Goal: Communication & Community: Answer question/provide support

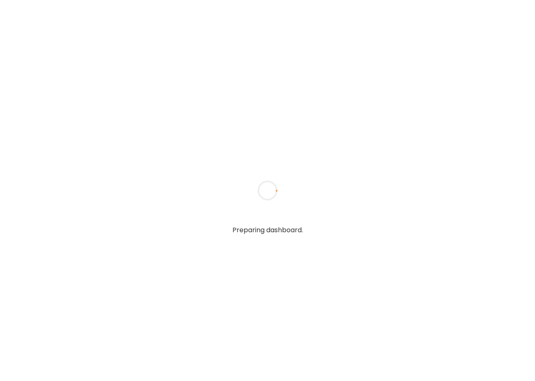
type textarea "**********"
type input "**********"
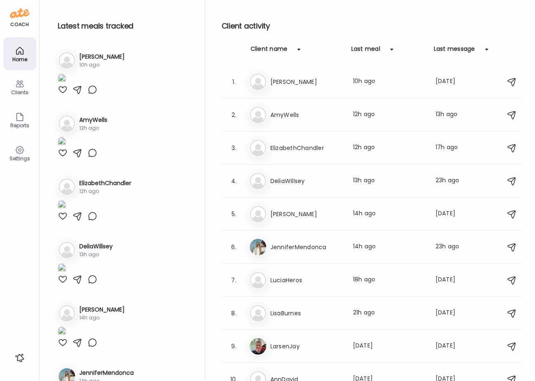
type input "**********"
click at [17, 85] on icon at bounding box center [20, 84] width 10 height 10
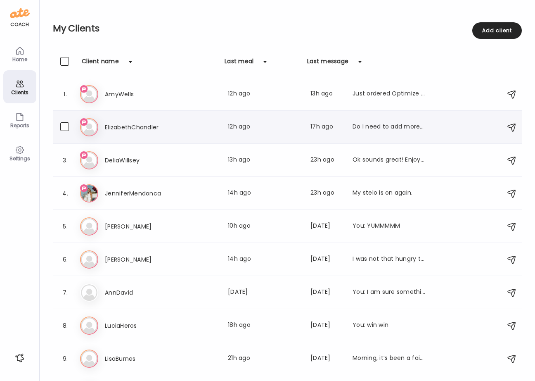
click at [126, 127] on h3 "ElizabethChandler" at bounding box center [141, 127] width 73 height 10
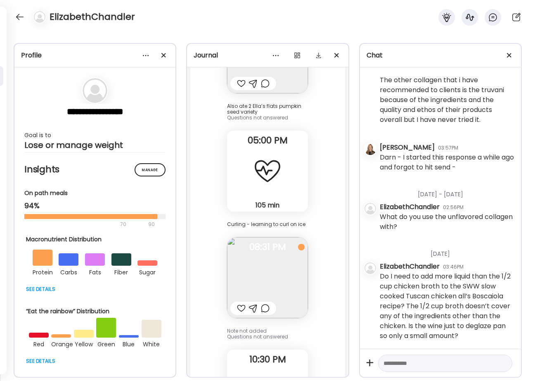
scroll to position [10554, 0]
click at [407, 366] on textarea at bounding box center [438, 363] width 109 height 10
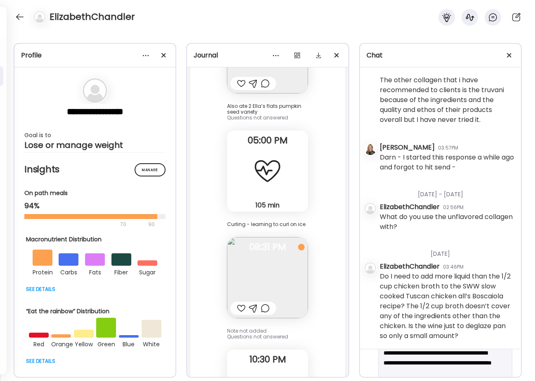
click at [418, 365] on textarea "**********" at bounding box center [438, 362] width 109 height 89
click at [419, 362] on textarea "**********" at bounding box center [438, 328] width 109 height 79
type textarea "**********"
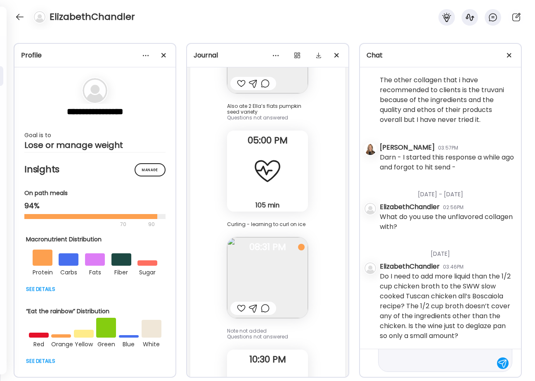
click at [419, 362] on textarea "**********" at bounding box center [438, 318] width 109 height 99
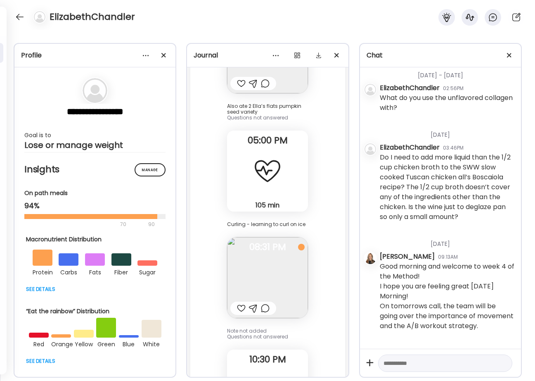
scroll to position [10683, 0]
click at [401, 365] on textarea at bounding box center [438, 363] width 109 height 10
type textarea "**********"
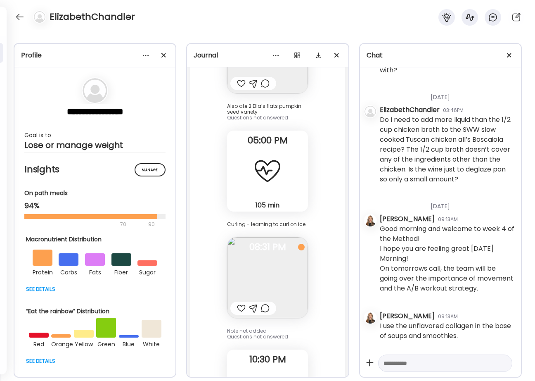
scroll to position [10721, 0]
click at [406, 365] on textarea at bounding box center [438, 363] width 109 height 10
type textarea "**********"
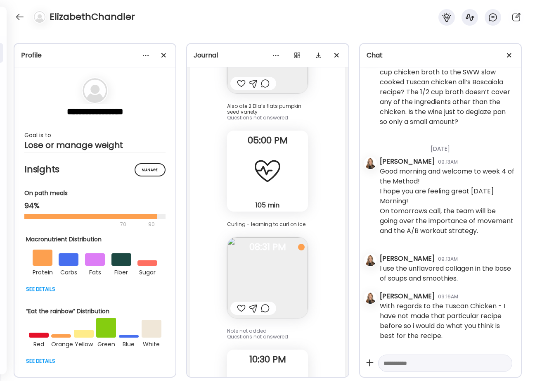
scroll to position [10779, 0]
click at [426, 365] on textarea at bounding box center [438, 363] width 109 height 10
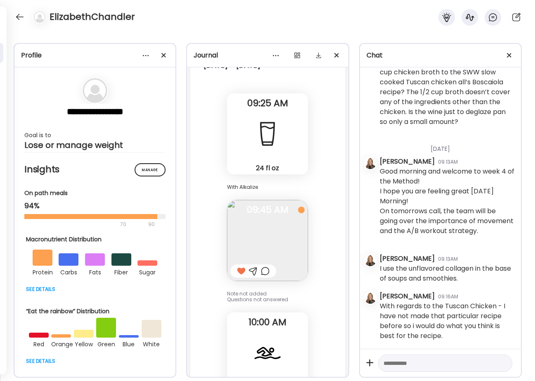
scroll to position [17245, 0]
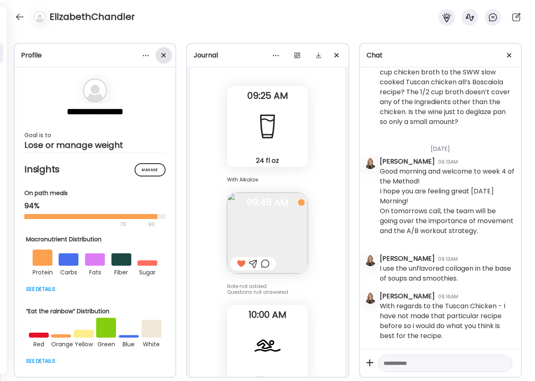
click at [159, 57] on div at bounding box center [164, 55] width 17 height 17
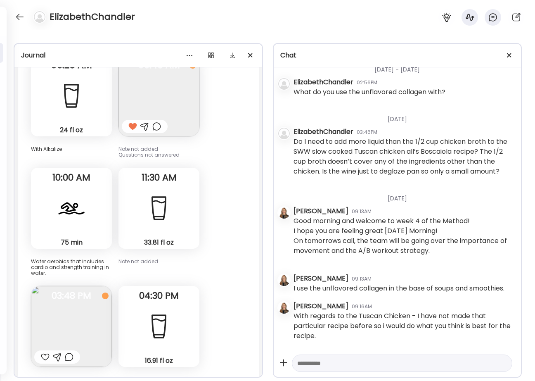
scroll to position [7855, 0]
click at [46, 352] on div at bounding box center [45, 357] width 9 height 10
click at [55, 352] on div at bounding box center [57, 357] width 9 height 10
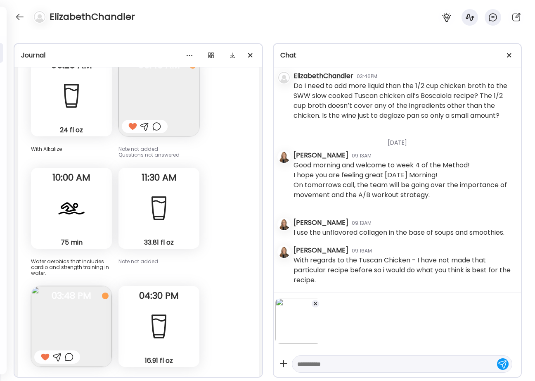
scroll to position [7907, 0]
click at [323, 366] on textarea at bounding box center [394, 364] width 195 height 10
type textarea "**********"
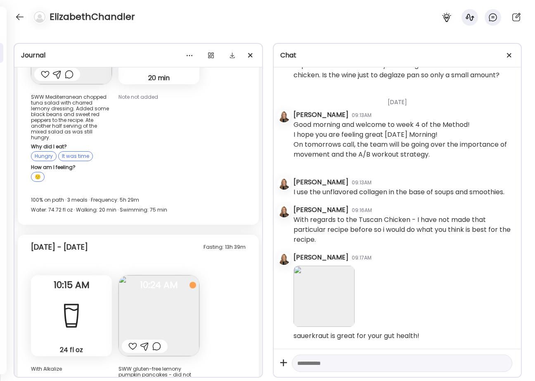
scroll to position [11078, 0]
click at [132, 340] on div at bounding box center [132, 345] width 9 height 10
click at [146, 340] on div at bounding box center [144, 345] width 9 height 10
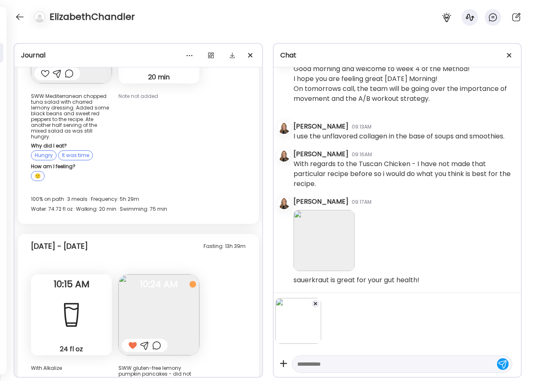
click at [313, 365] on textarea at bounding box center [394, 364] width 195 height 10
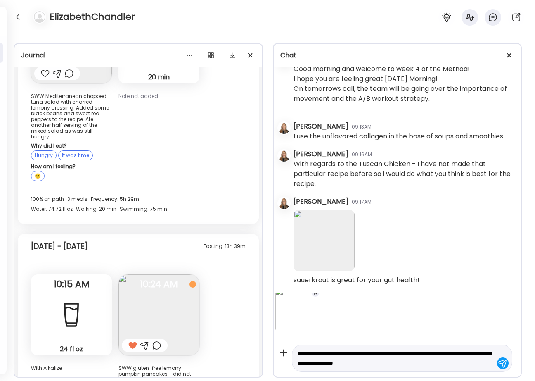
type textarea "**********"
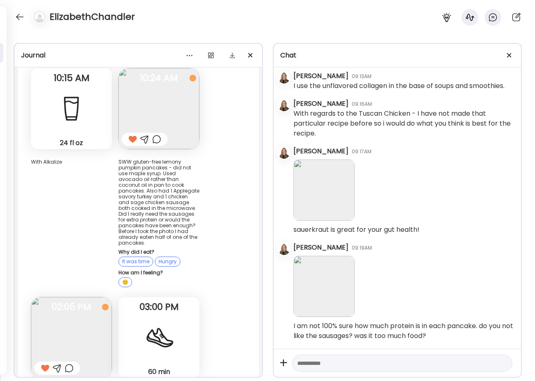
scroll to position [11291, 0]
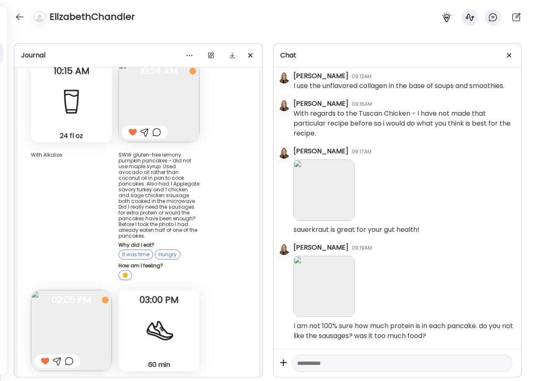
click at [59, 290] on img at bounding box center [71, 330] width 81 height 81
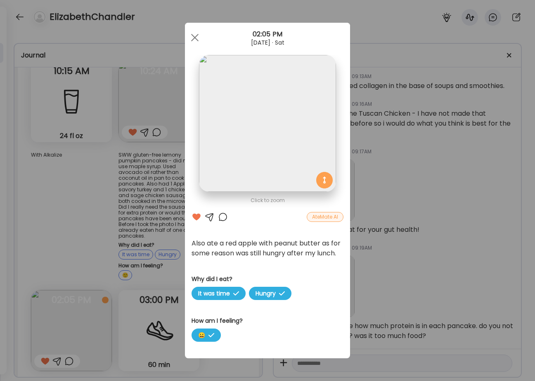
click at [260, 153] on img at bounding box center [267, 123] width 137 height 137
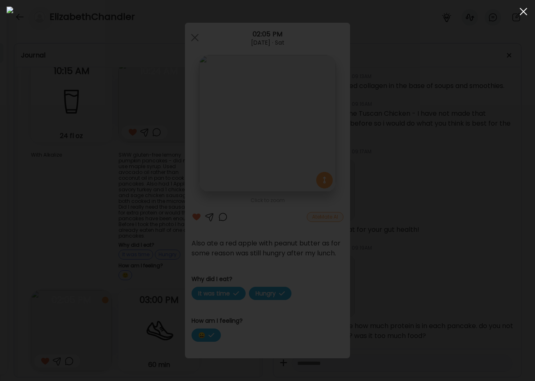
click at [524, 11] on span at bounding box center [523, 11] width 7 height 7
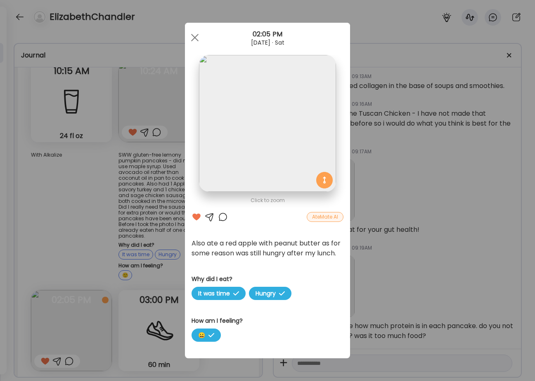
click at [79, 226] on div "Ate Coach Dashboard Wahoo! It’s official Take a moment to set up your Coach Pro…" at bounding box center [267, 190] width 535 height 381
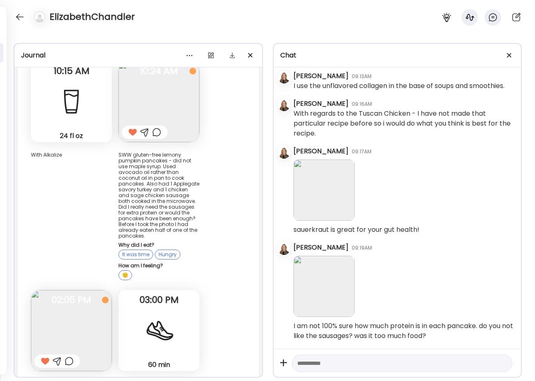
click at [62, 290] on img at bounding box center [71, 330] width 81 height 81
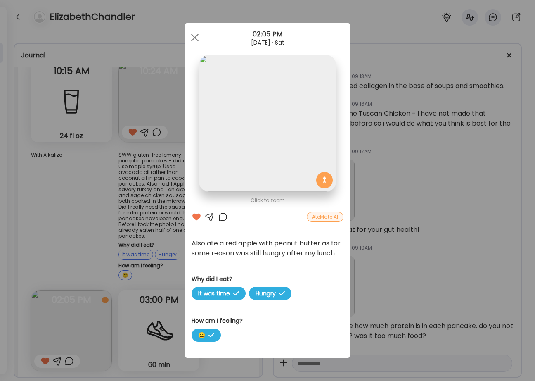
click at [293, 120] on img at bounding box center [267, 123] width 137 height 137
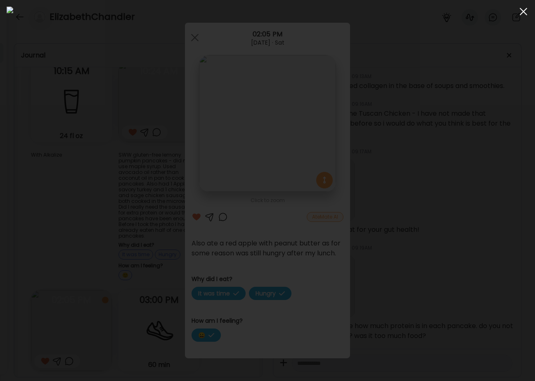
click at [525, 9] on span at bounding box center [523, 11] width 7 height 7
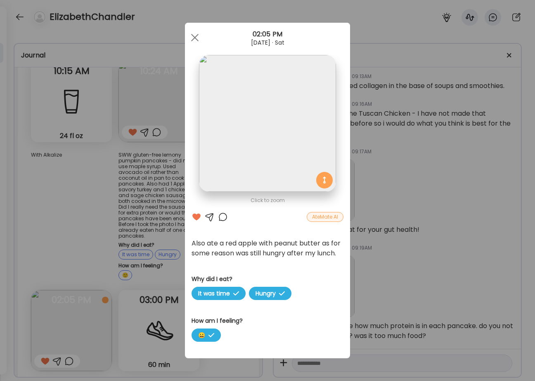
click at [110, 150] on div "Ate Coach Dashboard Wahoo! It’s official Take a moment to set up your Coach Pro…" at bounding box center [267, 190] width 535 height 381
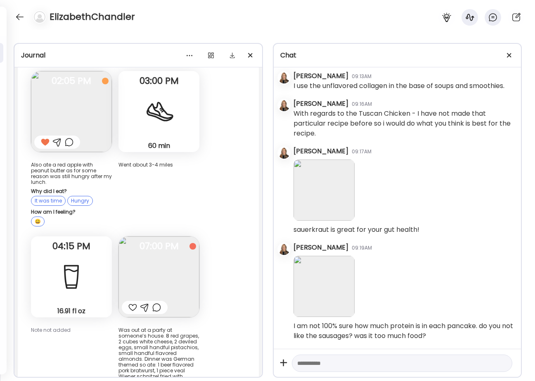
scroll to position [11510, 0]
click at [133, 302] on div at bounding box center [132, 307] width 9 height 10
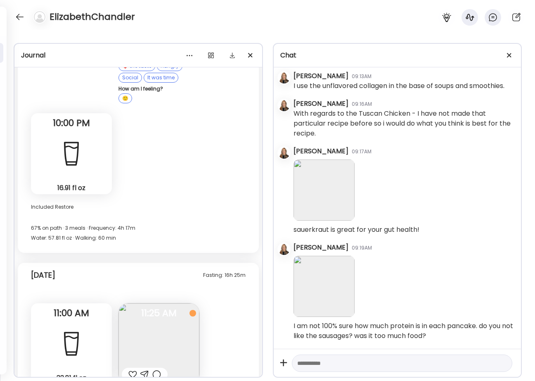
scroll to position [11887, 0]
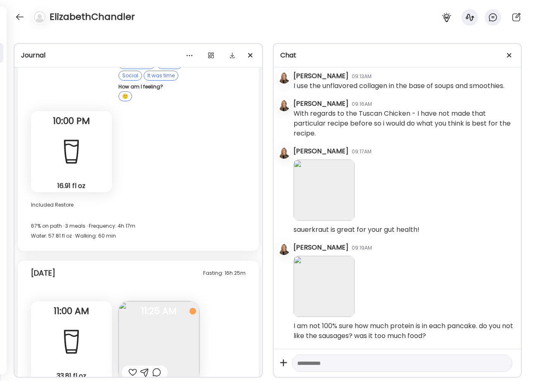
click at [134, 367] on div at bounding box center [132, 372] width 9 height 10
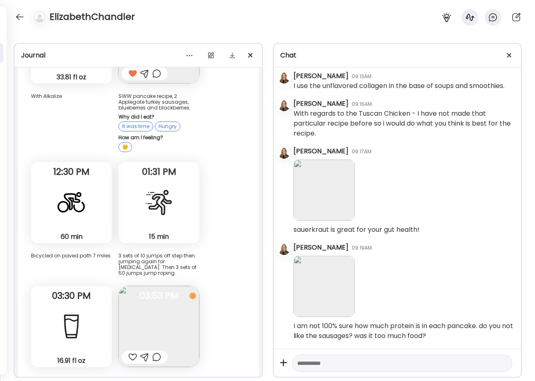
scroll to position [12188, 0]
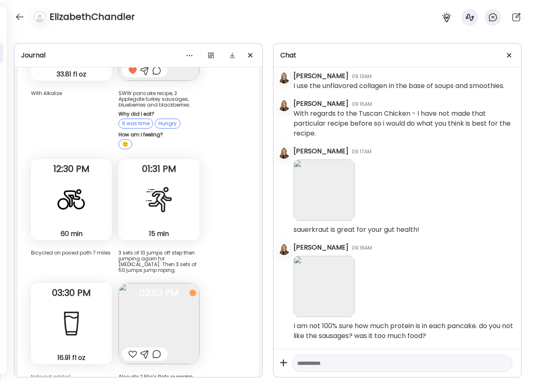
click at [158, 283] on img at bounding box center [159, 323] width 81 height 81
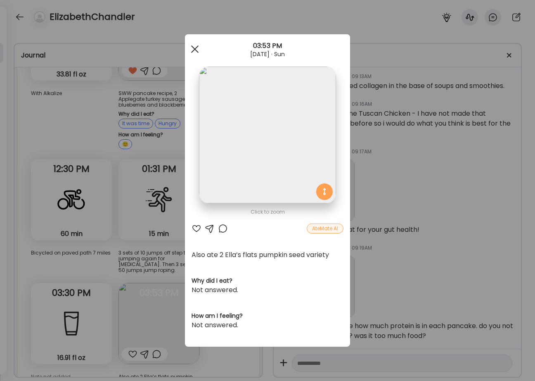
click at [197, 49] on div at bounding box center [195, 49] width 17 height 17
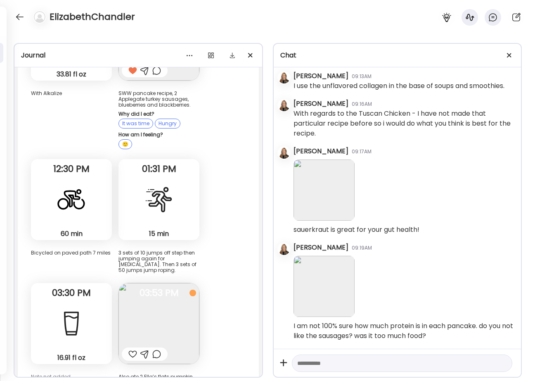
click at [133, 349] on div at bounding box center [132, 354] width 9 height 10
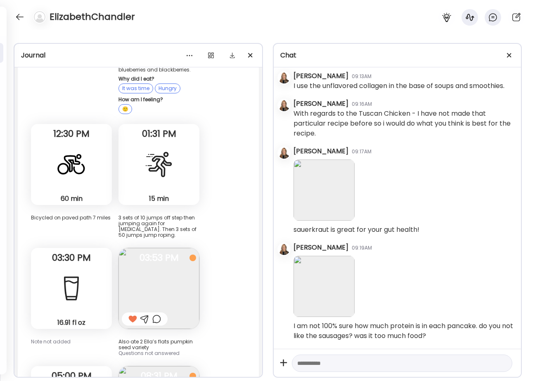
scroll to position [12225, 0]
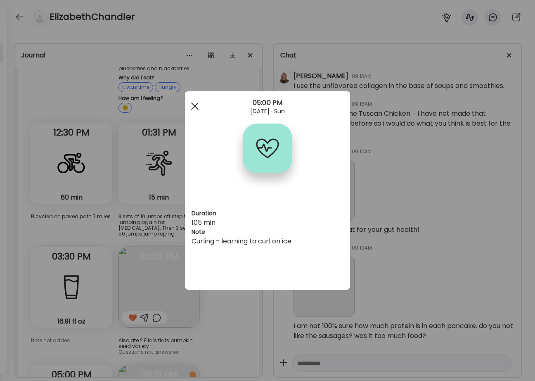
click at [195, 106] on span at bounding box center [194, 105] width 7 height 7
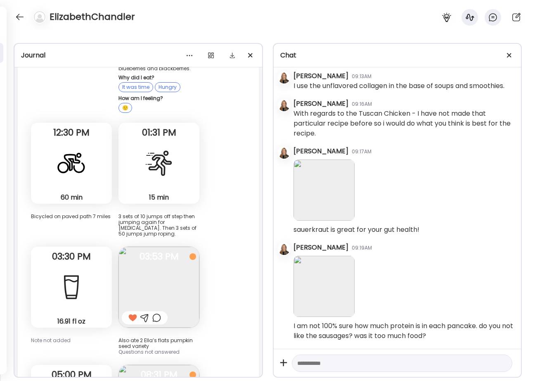
click at [347, 361] on textarea at bounding box center [394, 363] width 195 height 10
type textarea "*"
type textarea "**********"
click at [501, 363] on div at bounding box center [503, 363] width 12 height 12
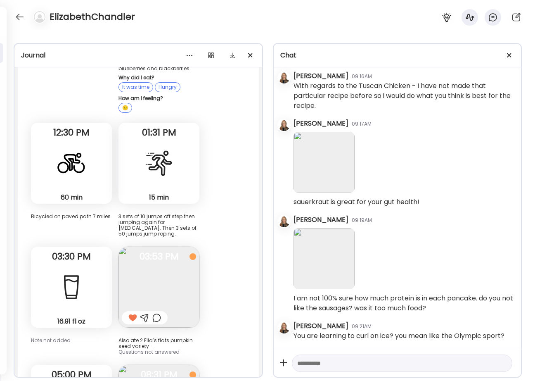
scroll to position [8085, 0]
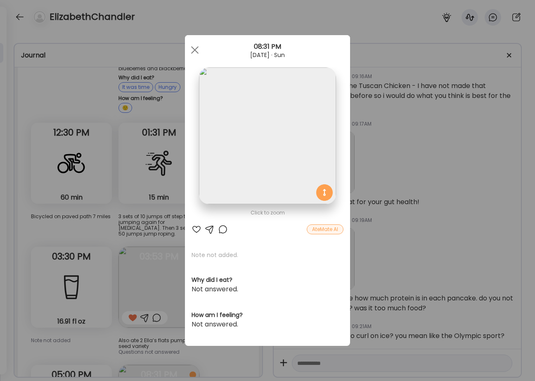
click at [270, 151] on img at bounding box center [267, 135] width 137 height 137
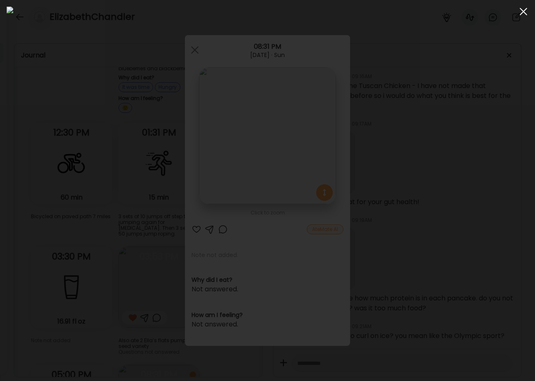
click at [523, 11] on span at bounding box center [523, 11] width 7 height 7
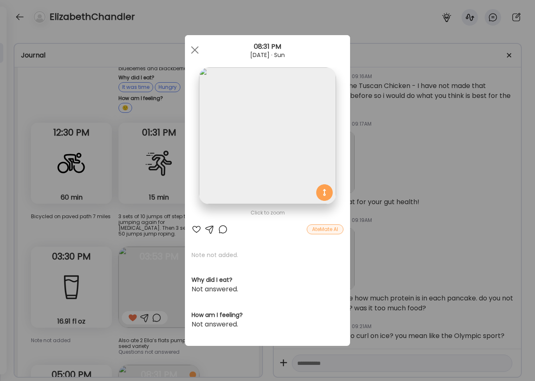
click at [198, 230] on div at bounding box center [197, 229] width 10 height 10
click at [198, 48] on div at bounding box center [195, 50] width 17 height 17
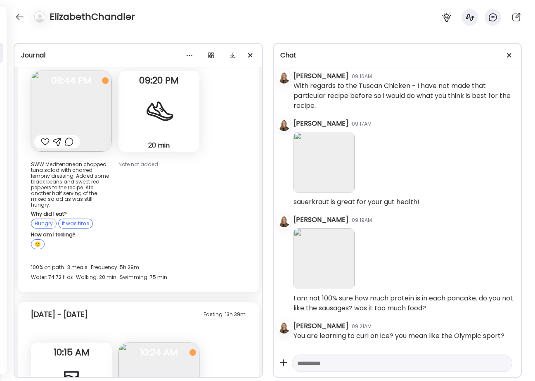
scroll to position [11000, 0]
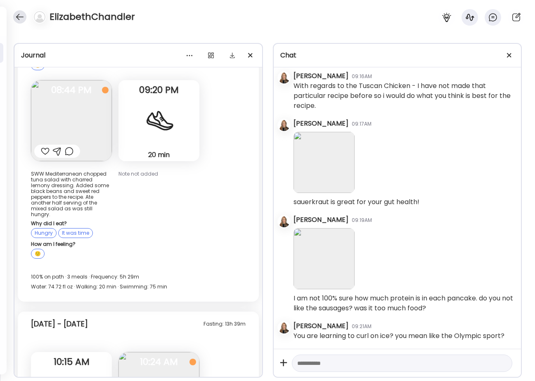
click at [21, 15] on div at bounding box center [19, 16] width 13 height 13
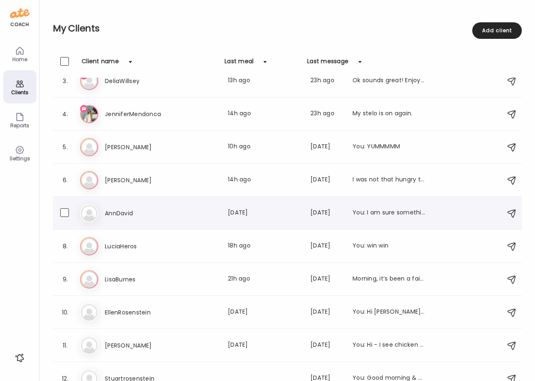
scroll to position [125, 0]
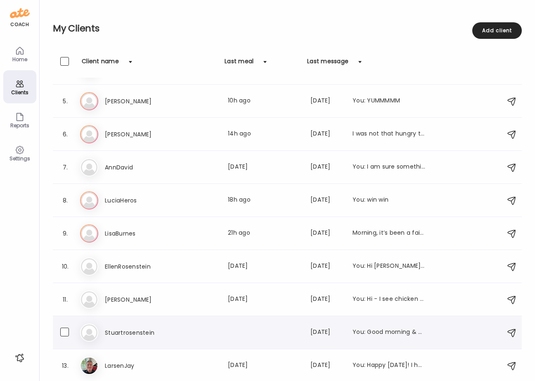
click at [147, 335] on h3 "Stuartrosenstein" at bounding box center [141, 333] width 73 height 10
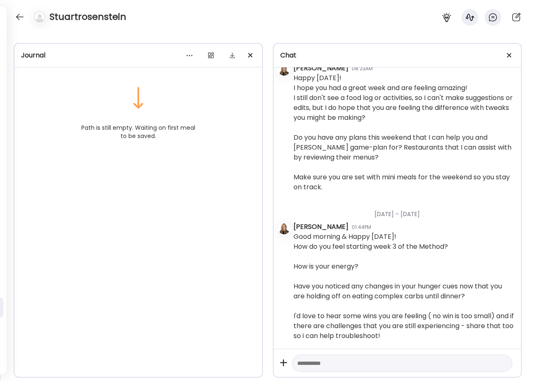
scroll to position [364, 0]
click at [15, 20] on div at bounding box center [19, 16] width 13 height 13
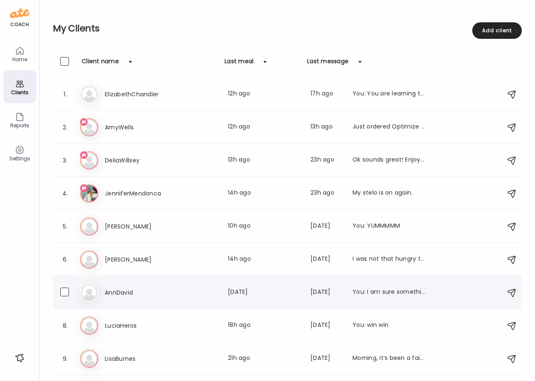
click at [113, 289] on h3 "AnnDavid" at bounding box center [141, 292] width 73 height 10
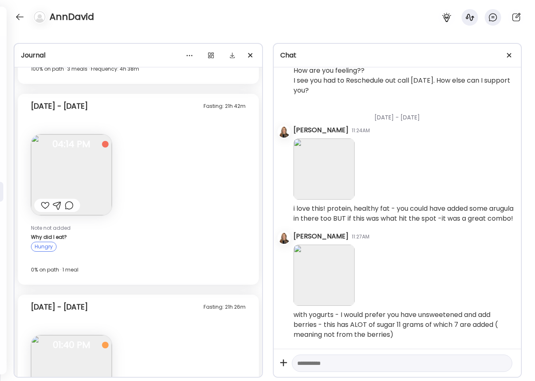
scroll to position [2724, 0]
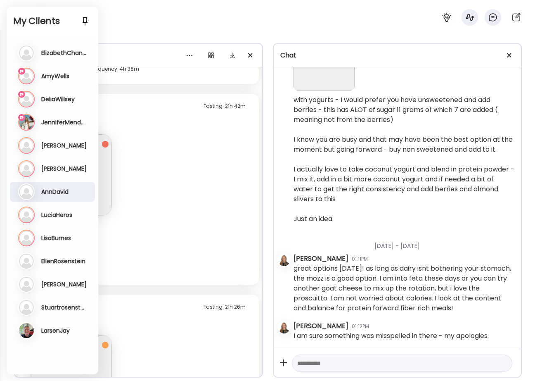
click at [62, 51] on h3 "ElizabethChandler" at bounding box center [64, 52] width 46 height 7
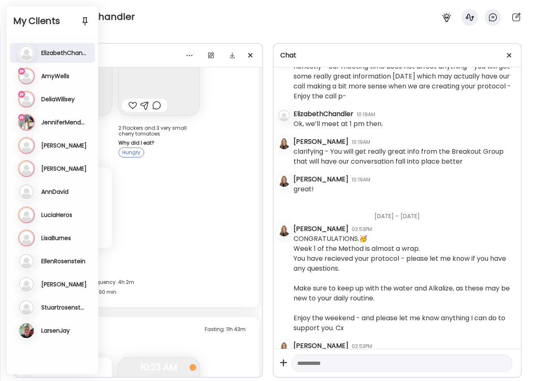
scroll to position [12361, 0]
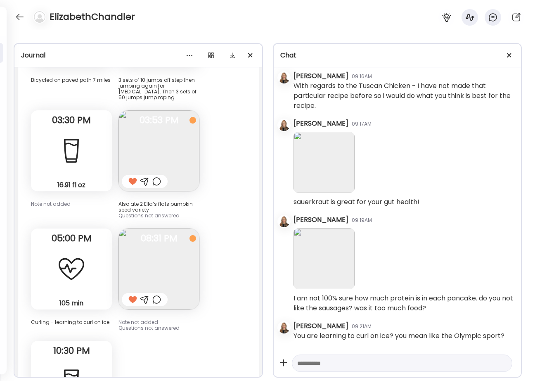
click at [391, 164] on div at bounding box center [404, 162] width 221 height 69
click at [373, 36] on div "Good morning and welcome to week 4 of the Method! I hope you are feeling great …" at bounding box center [404, 11] width 221 height 50
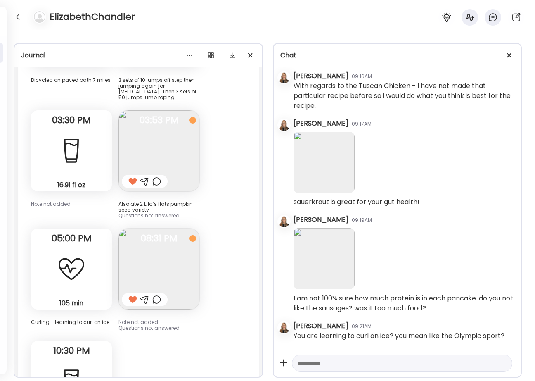
click at [413, 36] on div "Good morning and welcome to week 4 of the Method! I hope you are feeling great …" at bounding box center [404, 11] width 221 height 50
drag, startPoint x: 434, startPoint y: 277, endPoint x: 292, endPoint y: 247, distance: 144.7
click at [292, 247] on div "Tuesday - Sep 23 Christine Semple 05:54PM Hi Elizabeth - I look forward to meet…" at bounding box center [398, 207] width 248 height 281
copy div "Good morning and welcome to week 4 of the Method! I hope you are feeling great …"
click at [20, 16] on div at bounding box center [19, 16] width 13 height 13
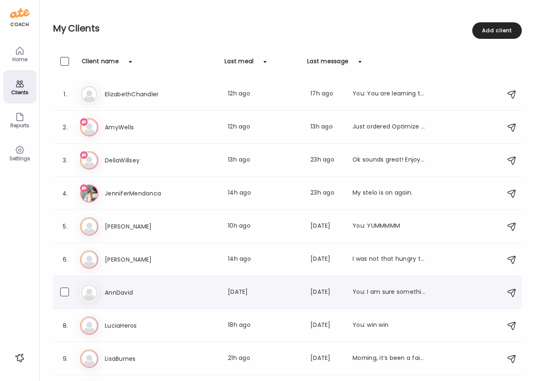
click at [157, 290] on h3 "AnnDavid" at bounding box center [141, 292] width 73 height 10
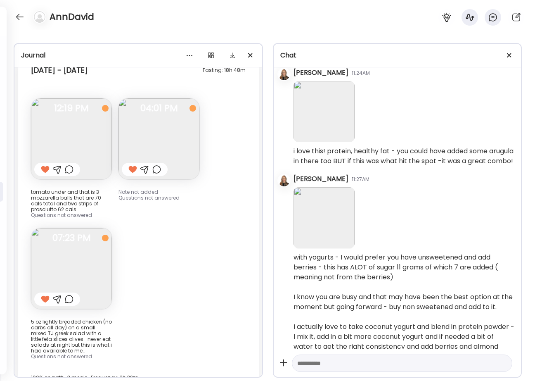
scroll to position [2724, 0]
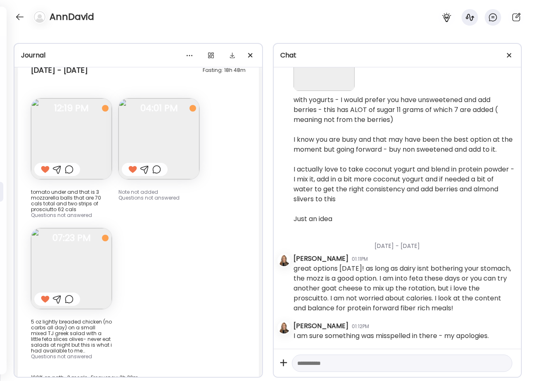
click at [353, 368] on div at bounding box center [402, 363] width 221 height 18
click at [354, 360] on textarea at bounding box center [394, 363] width 195 height 10
paste textarea "**********"
click at [458, 361] on textarea "**********" at bounding box center [394, 378] width 195 height 40
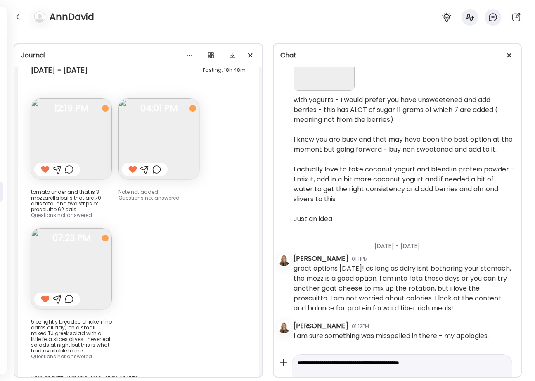
scroll to position [19, 0]
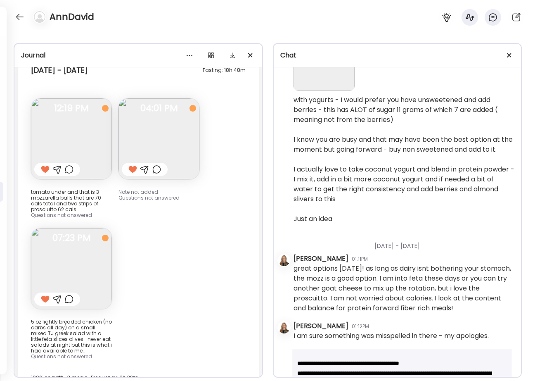
click at [456, 366] on textarea "**********" at bounding box center [394, 363] width 195 height 50
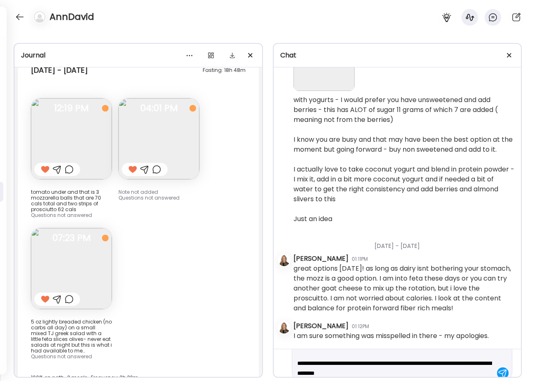
scroll to position [49, 0]
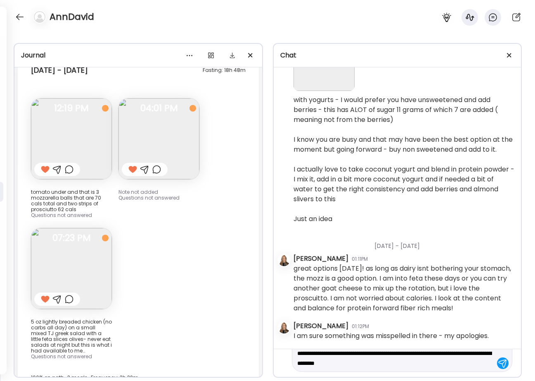
click at [456, 364] on textarea "**********" at bounding box center [394, 338] width 195 height 59
click at [408, 362] on textarea "**********" at bounding box center [394, 328] width 195 height 79
type textarea "**********"
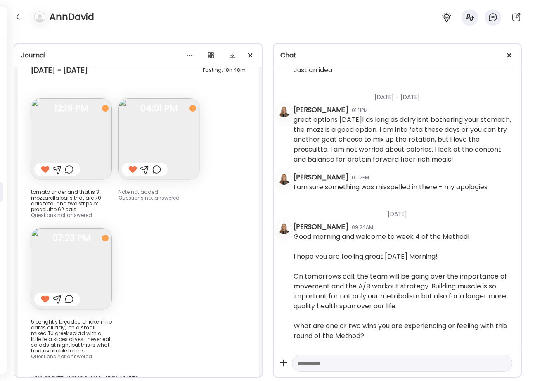
scroll to position [2873, 0]
click at [385, 328] on div "Good morning and welcome to week 4 of the Method! I hope you are feeling great …" at bounding box center [404, 286] width 221 height 109
click at [382, 333] on div "Good morning and welcome to week 4 of the Method! I hope you are feeling great …" at bounding box center [404, 286] width 221 height 109
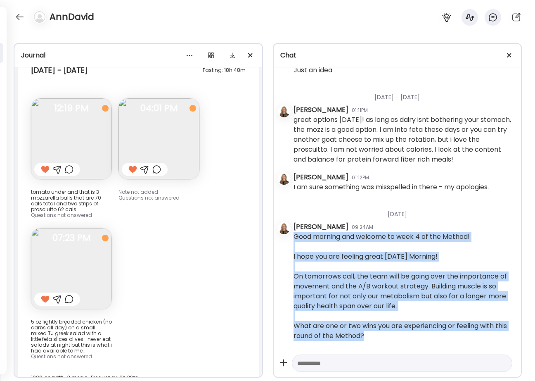
drag, startPoint x: 382, startPoint y: 333, endPoint x: 291, endPoint y: 250, distance: 122.8
click at [291, 251] on div "Monday - Sep 22 Christine Semple 11:54AM HI Ann!!! I look forward to meeting yo…" at bounding box center [398, 207] width 248 height 281
copy div "Good morning and welcome to week 4 of the Method! I hope you are feeling great …"
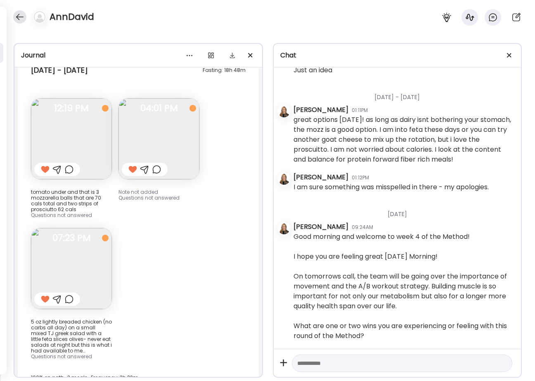
click at [25, 18] on div at bounding box center [19, 16] width 13 height 13
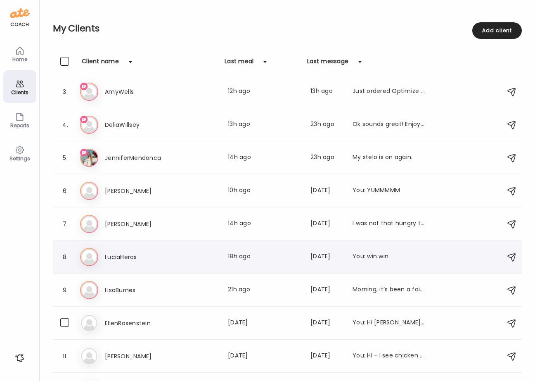
scroll to position [69, 0]
click at [133, 323] on h3 "EllenRosenstein" at bounding box center [141, 323] width 73 height 10
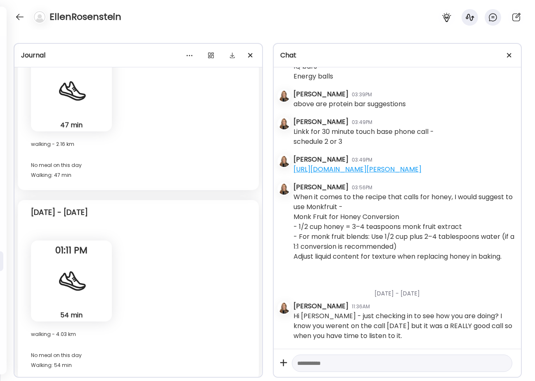
scroll to position [2136, 0]
click at [341, 362] on textarea at bounding box center [394, 363] width 195 height 10
paste textarea "**********"
type textarea "**********"
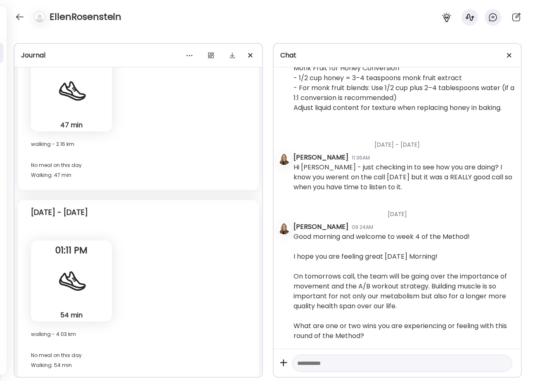
scroll to position [2284, 0]
click at [18, 17] on div at bounding box center [19, 16] width 13 height 13
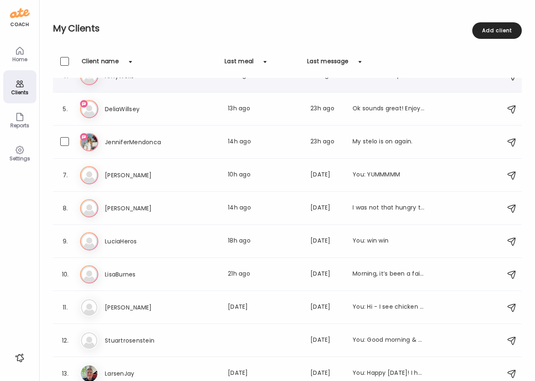
scroll to position [125, 0]
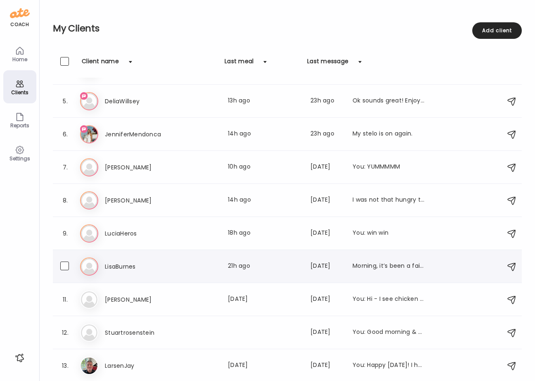
click at [127, 264] on h3 "LisaBurnes" at bounding box center [141, 266] width 73 height 10
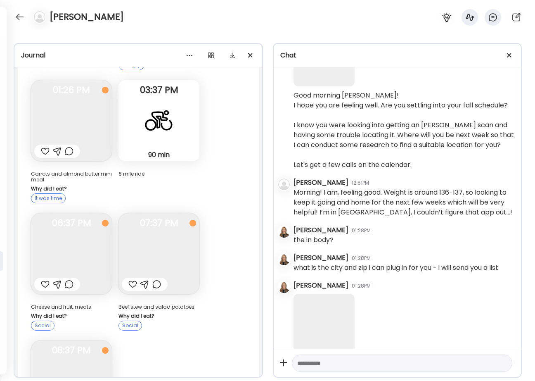
scroll to position [15020, 0]
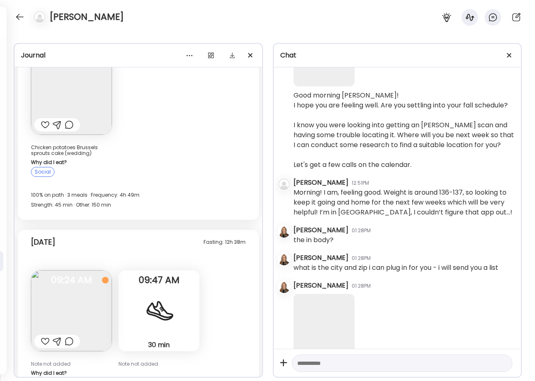
click at [373, 361] on textarea at bounding box center [394, 363] width 195 height 10
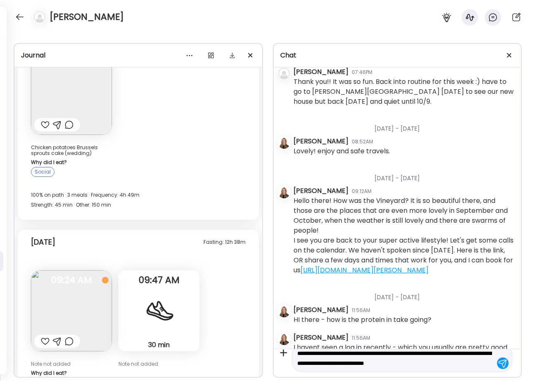
scroll to position [4931, 0]
click at [70, 270] on img at bounding box center [71, 310] width 81 height 81
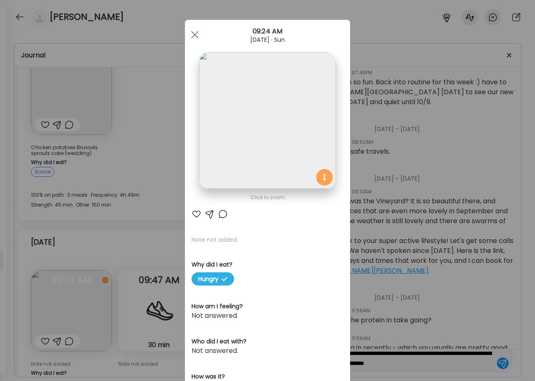
click at [246, 95] on img at bounding box center [267, 120] width 137 height 137
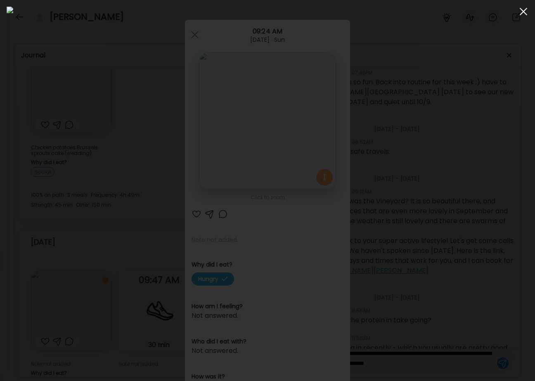
click at [524, 11] on span at bounding box center [523, 11] width 7 height 7
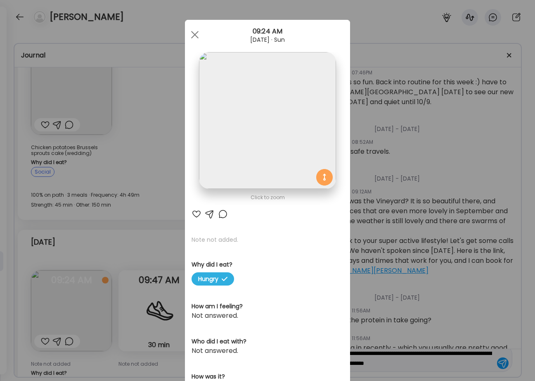
click at [465, 367] on div "Ate Coach Dashboard Wahoo! It’s official Take a moment to set up your Coach Pro…" at bounding box center [267, 190] width 535 height 381
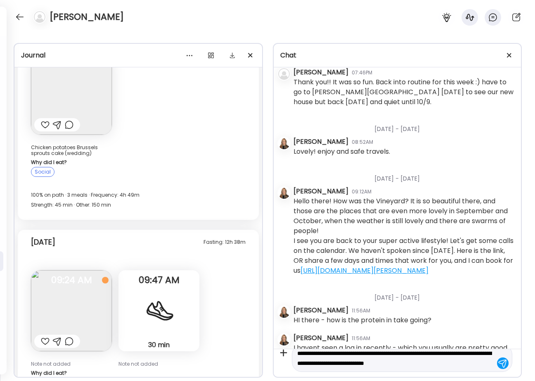
click at [466, 362] on textarea "**********" at bounding box center [394, 358] width 195 height 20
paste textarea "**********"
type textarea "**********"
click at [497, 361] on div at bounding box center [503, 363] width 12 height 12
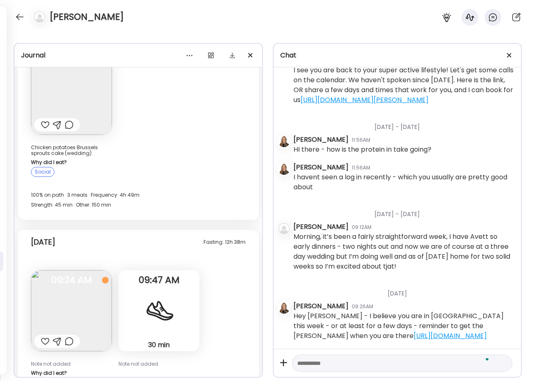
scroll to position [5215, 0]
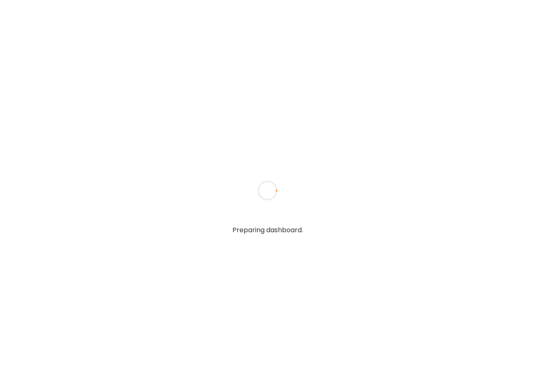
type textarea "**********"
type input "**********"
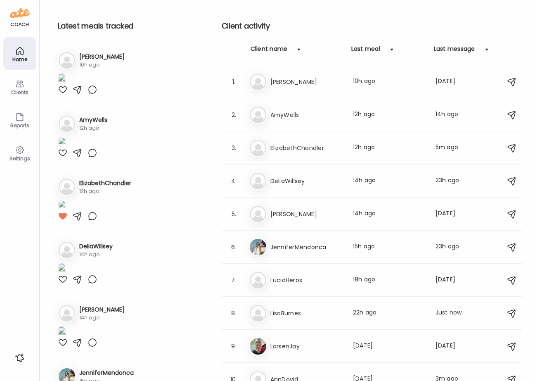
type input "**********"
click at [21, 86] on icon at bounding box center [20, 84] width 10 height 10
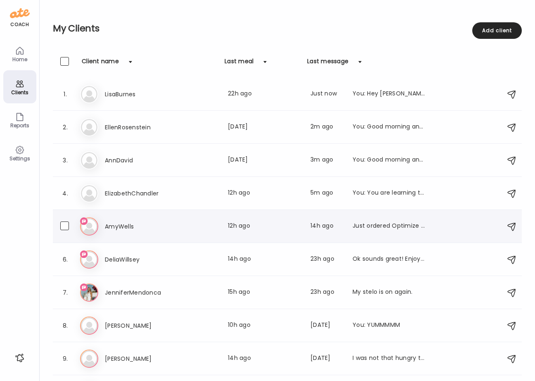
click at [118, 216] on div "5. Am AmyWells Last meal: 12h ago Last message: 14h ago Just ordered Optimize w…" at bounding box center [287, 226] width 469 height 33
click at [116, 227] on h3 "AmyWells" at bounding box center [141, 226] width 73 height 10
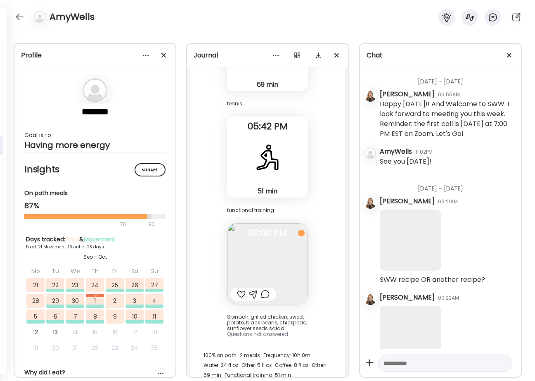
scroll to position [48126, 0]
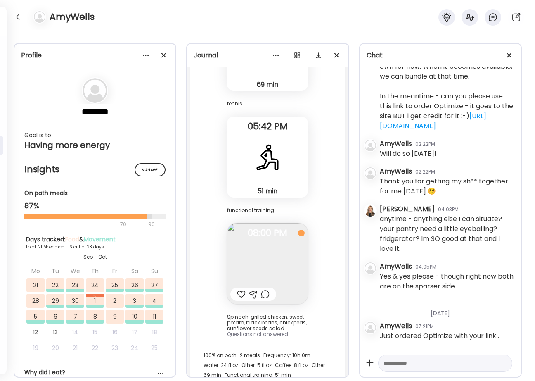
click at [422, 360] on textarea at bounding box center [438, 363] width 109 height 10
type textarea "**********"
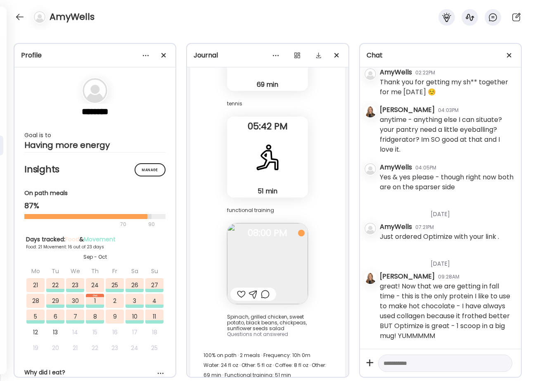
scroll to position [48226, 0]
click at [237, 289] on div at bounding box center [241, 294] width 9 height 10
click at [266, 256] on img at bounding box center [267, 263] width 81 height 81
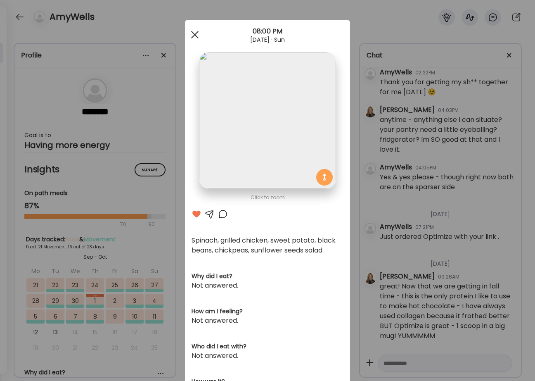
click at [190, 38] on div at bounding box center [195, 34] width 17 height 17
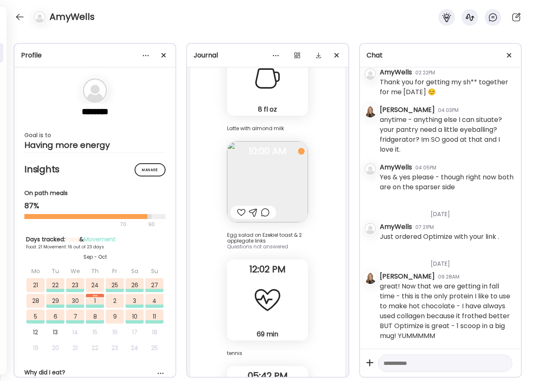
scroll to position [45954, 0]
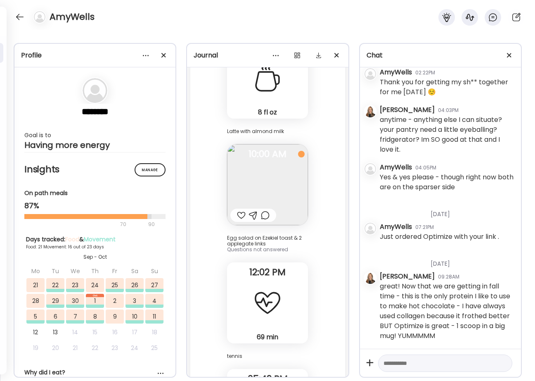
click at [239, 210] on div at bounding box center [241, 215] width 9 height 10
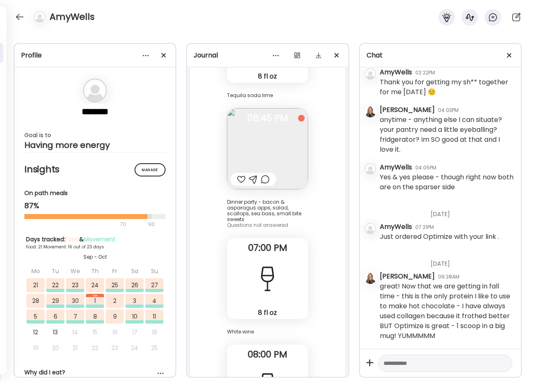
scroll to position [45115, 0]
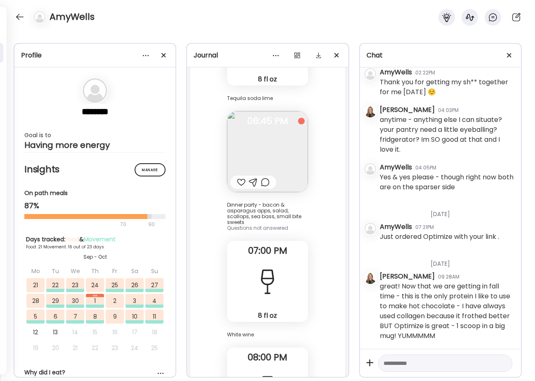
click at [240, 177] on div at bounding box center [241, 182] width 9 height 10
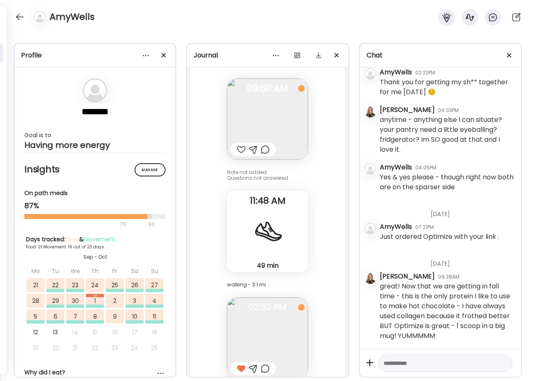
scroll to position [44354, 0]
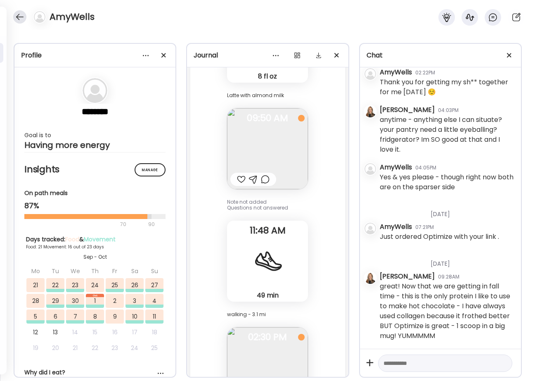
click at [18, 20] on div at bounding box center [19, 16] width 13 height 13
